Goal: Transaction & Acquisition: Purchase product/service

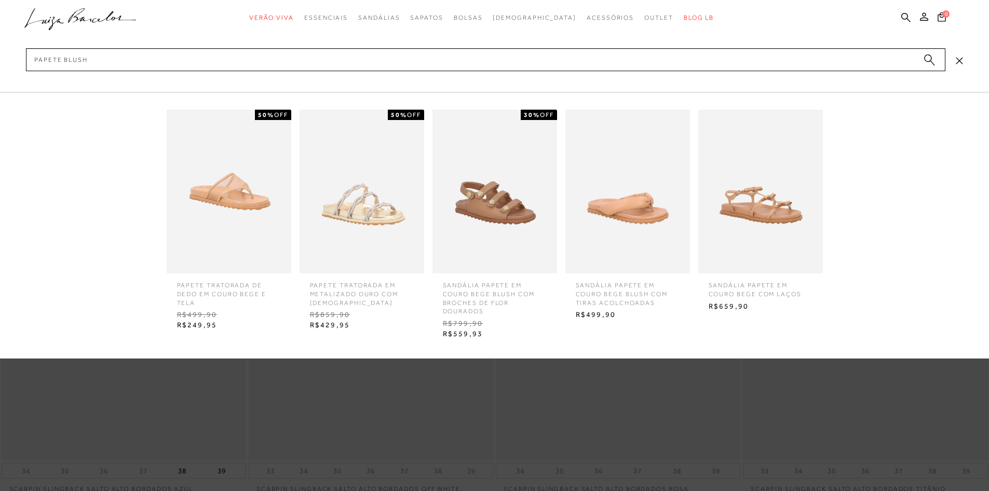
type input "papete blush"
click at [510, 246] on img at bounding box center [495, 192] width 125 height 164
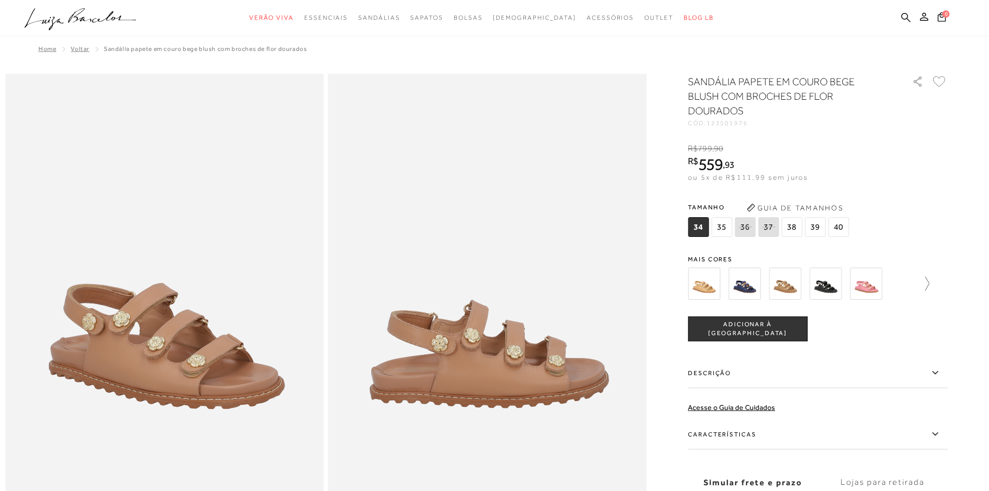
click at [929, 289] on icon at bounding box center [922, 283] width 15 height 15
click at [695, 285] on icon at bounding box center [695, 283] width 15 height 15
click at [709, 284] on img at bounding box center [704, 283] width 32 height 32
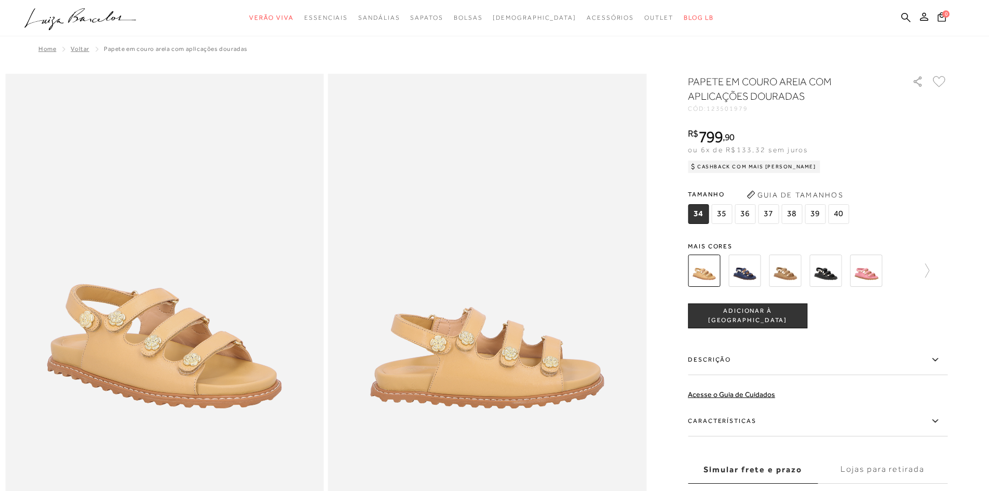
click at [801, 270] on img at bounding box center [785, 270] width 32 height 32
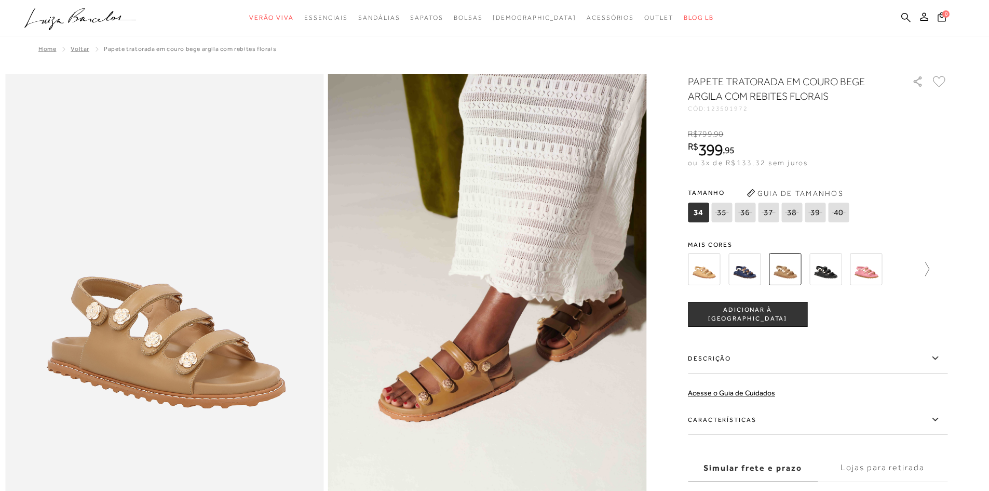
click at [929, 275] on icon at bounding box center [922, 269] width 15 height 15
click at [768, 274] on img at bounding box center [763, 269] width 32 height 32
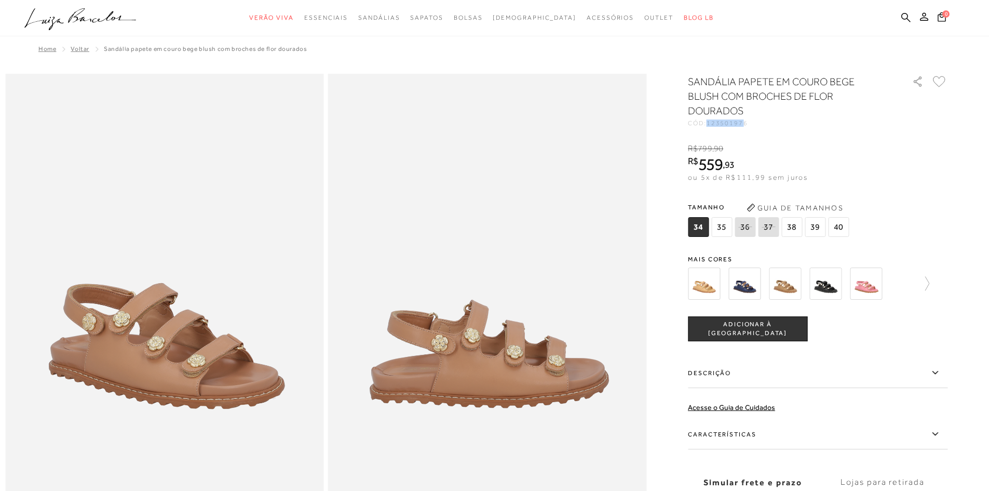
drag, startPoint x: 748, startPoint y: 120, endPoint x: 713, endPoint y: 122, distance: 34.3
click at [713, 122] on span "123501976" at bounding box center [728, 122] width 42 height 7
copy span "12350197"
click at [796, 283] on img at bounding box center [785, 283] width 32 height 32
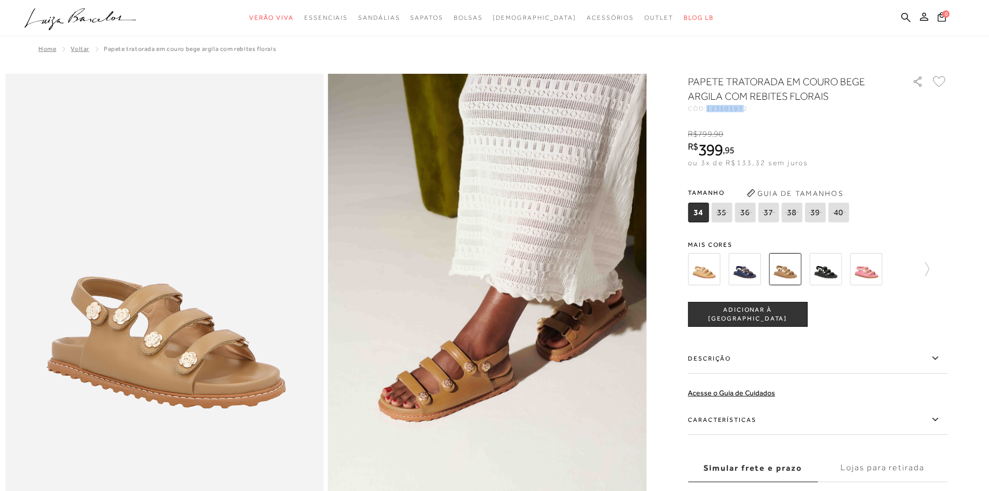
drag, startPoint x: 749, startPoint y: 109, endPoint x: 712, endPoint y: 107, distance: 36.9
click at [712, 107] on div "CÓD: 123501972" at bounding box center [792, 108] width 208 height 6
copy span "12350197"
click at [904, 14] on icon at bounding box center [905, 16] width 9 height 9
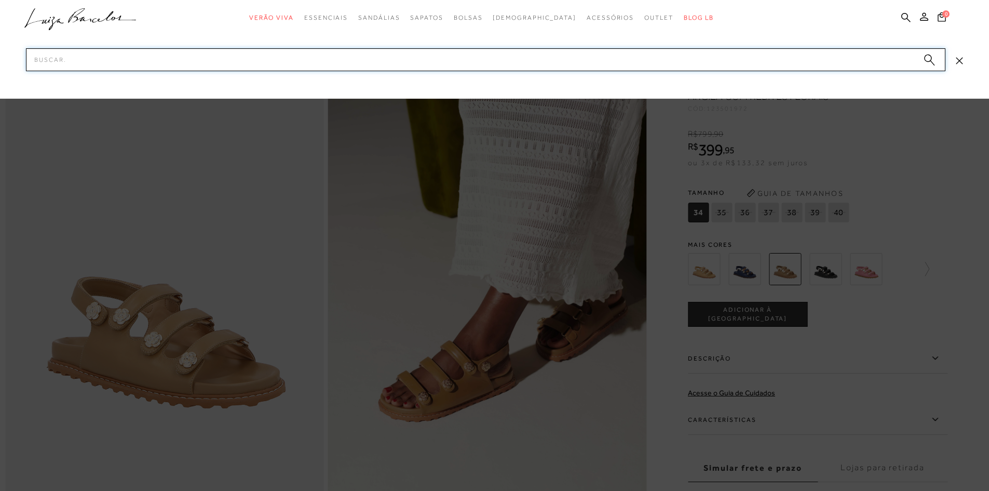
paste input "12350197"
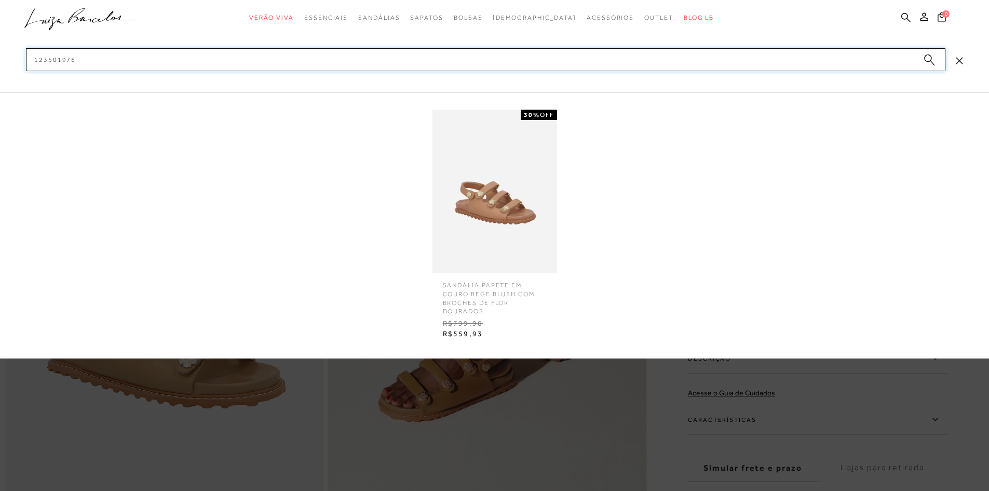
type input "123501976"
click at [502, 244] on img at bounding box center [495, 192] width 125 height 164
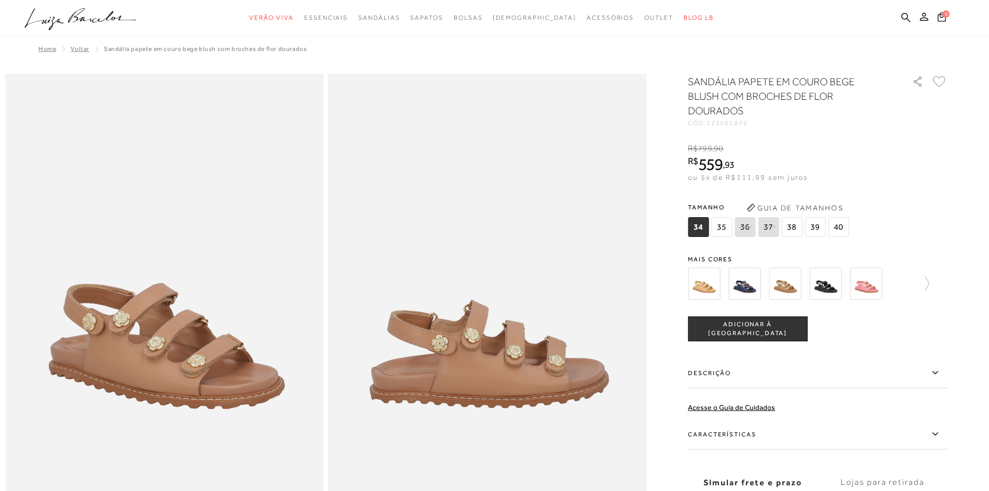
click at [753, 286] on img at bounding box center [745, 283] width 32 height 32
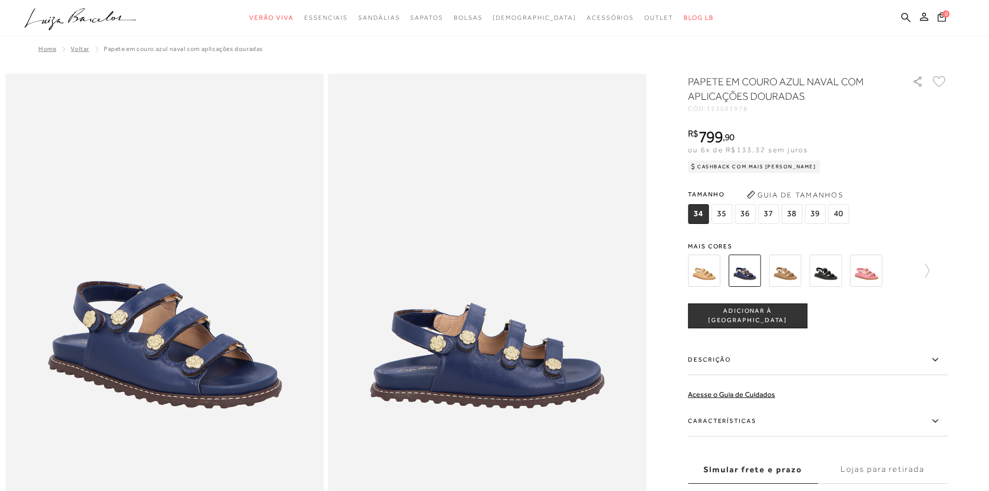
click at [865, 276] on img at bounding box center [866, 270] width 32 height 32
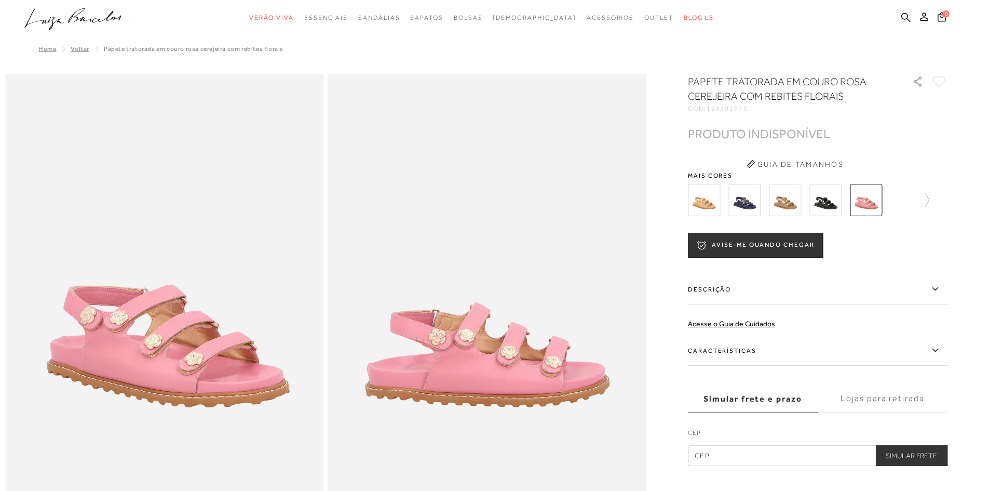
click at [712, 210] on img at bounding box center [704, 200] width 32 height 32
